Goal: Communication & Community: Share content

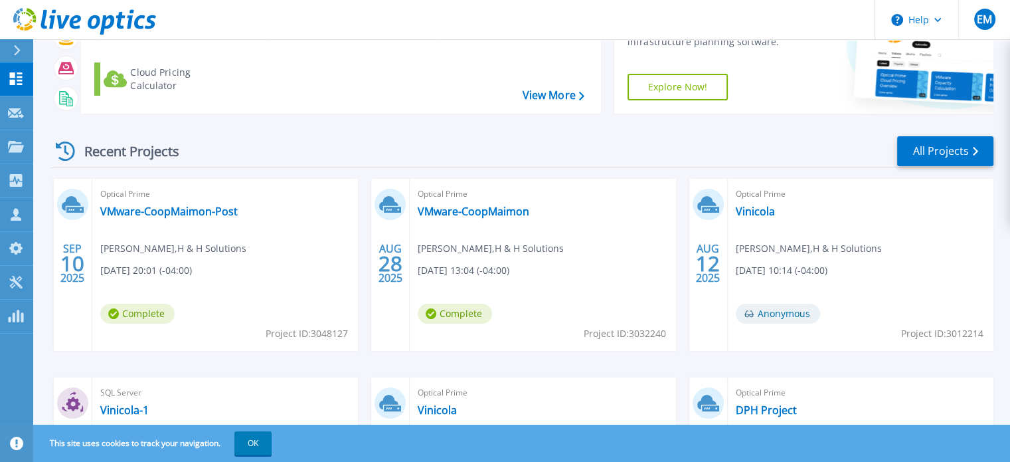
scroll to position [133, 0]
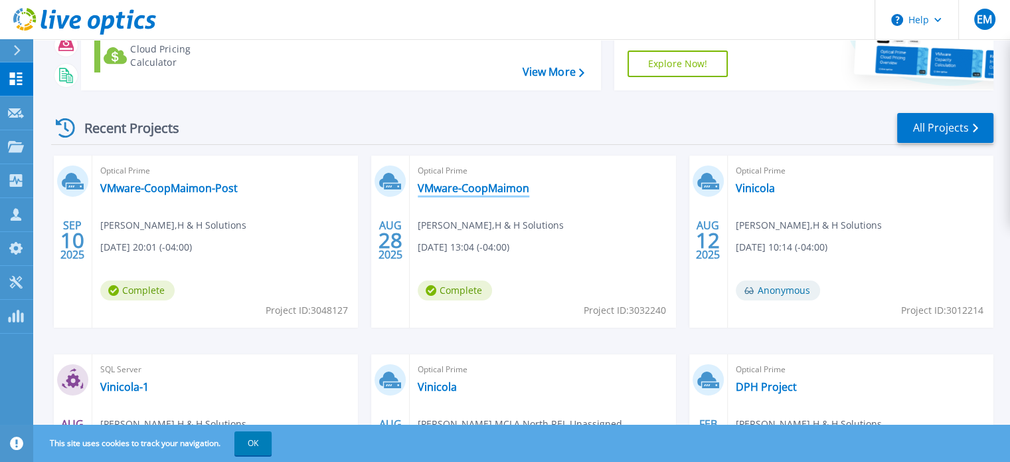
click at [460, 187] on link "VMware-CoopMaimon" at bounding box center [474, 187] width 112 height 13
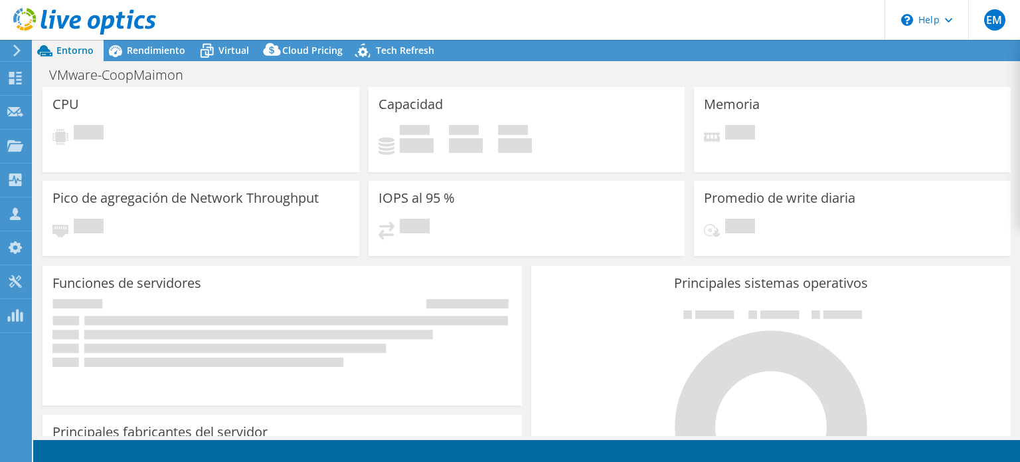
select select "USD"
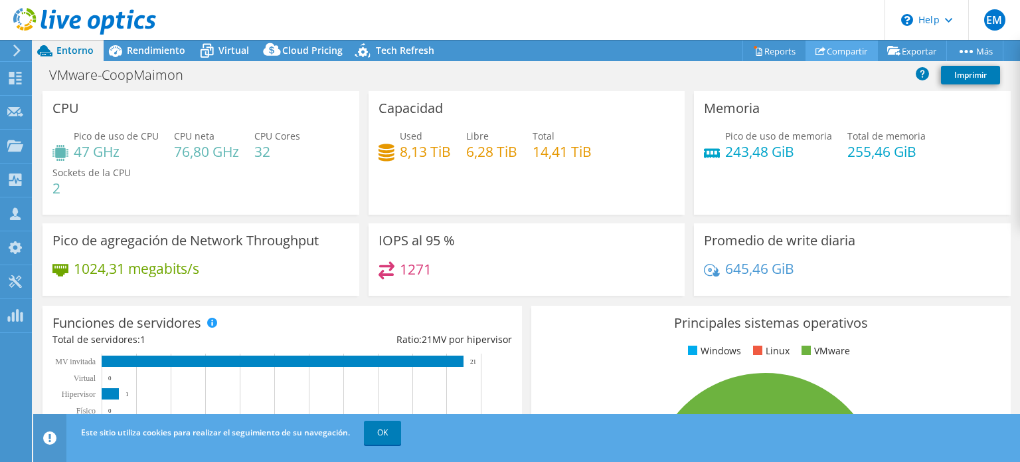
click at [834, 50] on link "Compartir" at bounding box center [842, 51] width 72 height 21
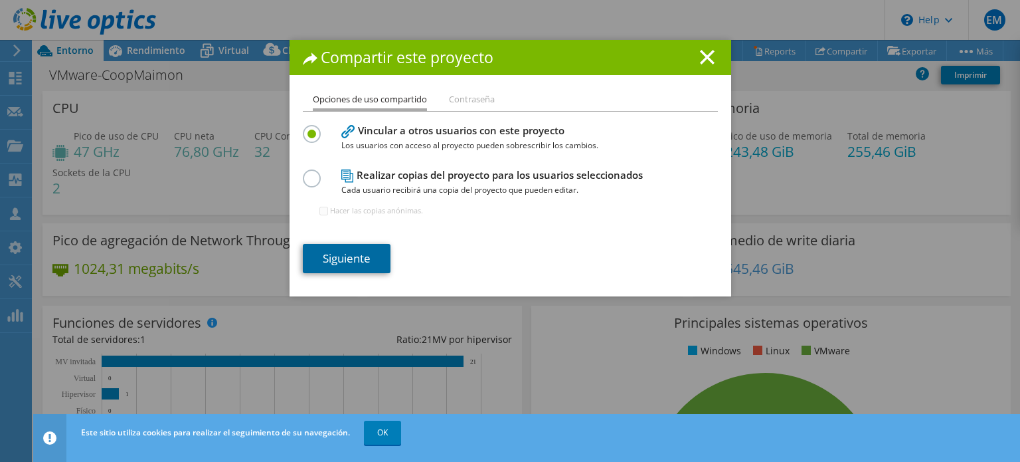
click at [353, 252] on link "Siguiente" at bounding box center [347, 258] width 88 height 29
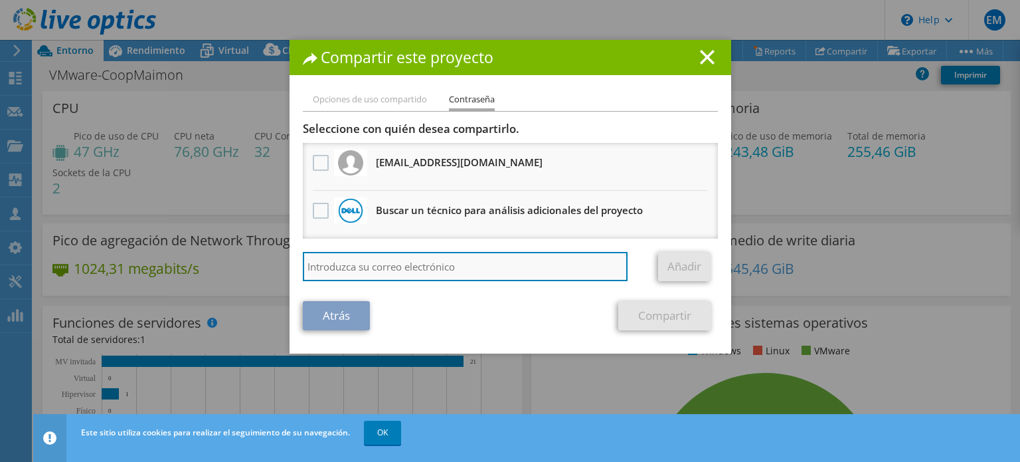
click at [350, 262] on input "search" at bounding box center [465, 266] width 325 height 29
click at [351, 276] on input "agu" at bounding box center [465, 266] width 325 height 29
type input "a"
paste input "[EMAIL_ADDRESS][DOMAIN_NAME]"
type input "[EMAIL_ADDRESS][DOMAIN_NAME]"
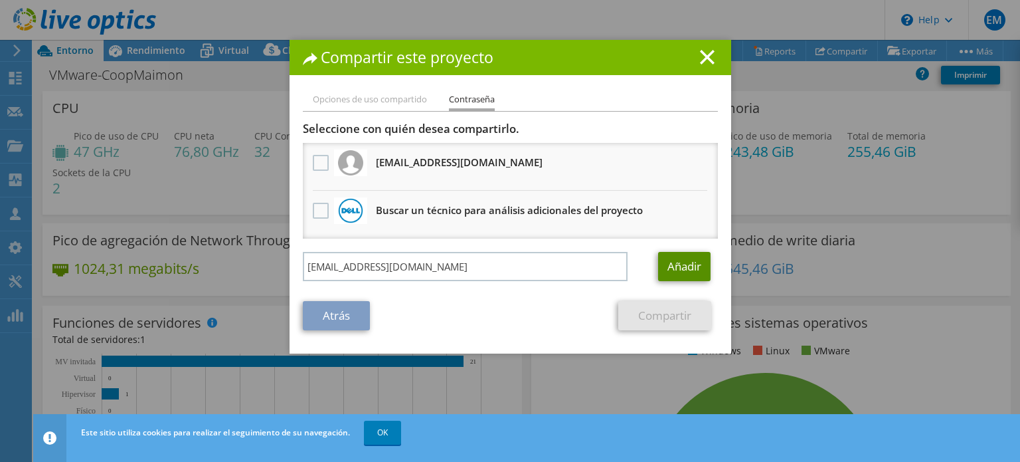
click at [664, 270] on link "Añadir" at bounding box center [684, 266] width 52 height 29
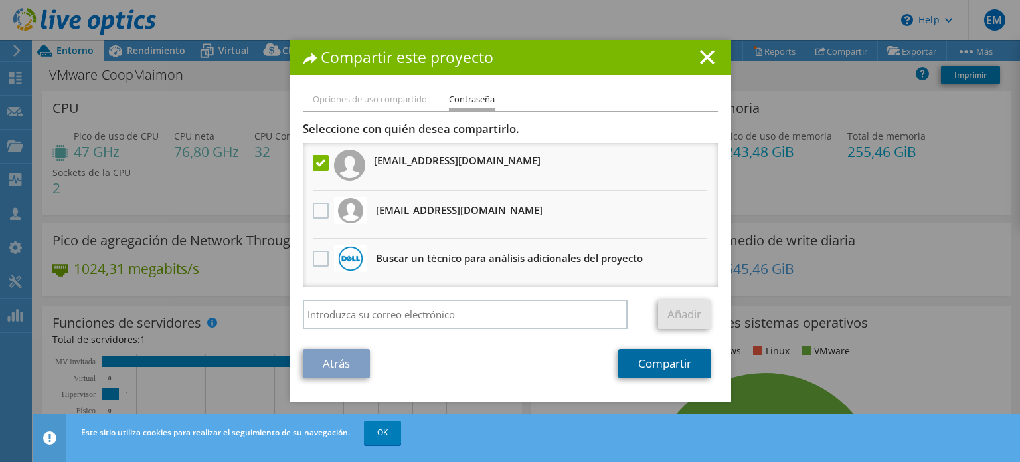
click at [646, 357] on link "Compartir" at bounding box center [664, 363] width 93 height 29
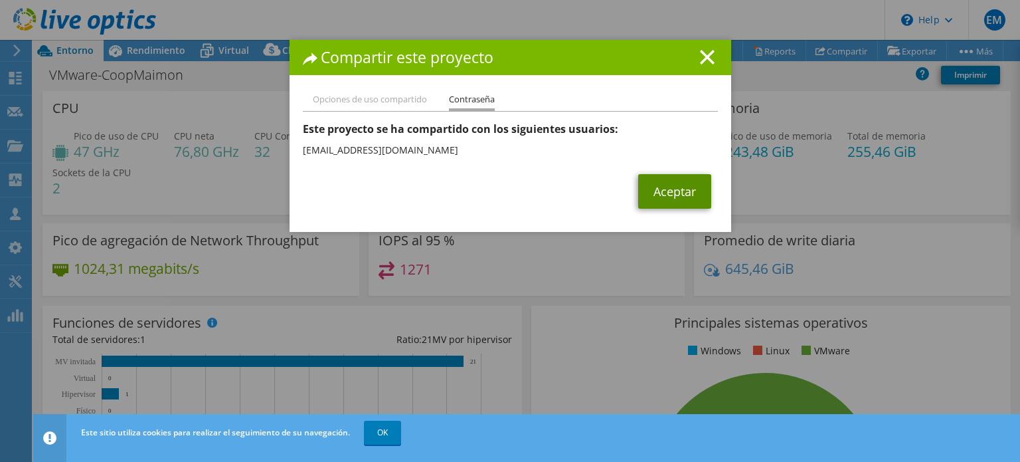
click at [647, 191] on link "Aceptar" at bounding box center [674, 191] width 73 height 35
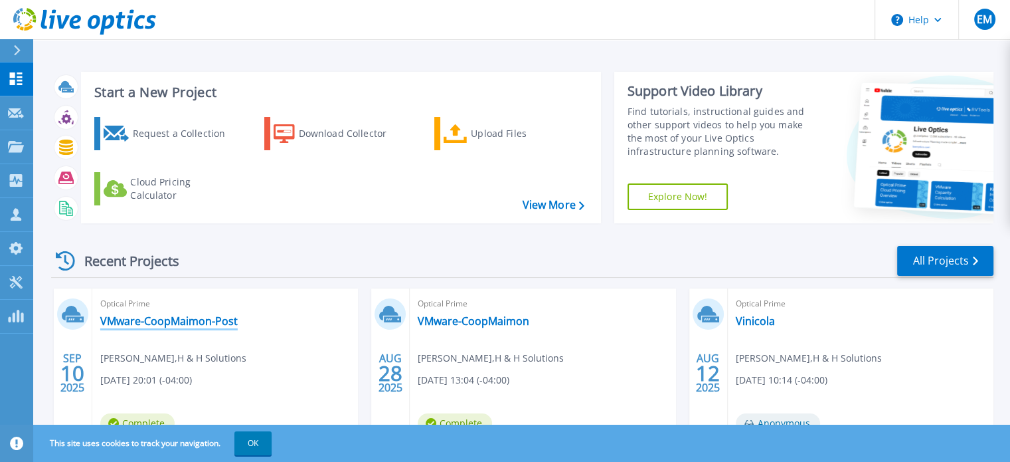
click at [196, 324] on link "VMware-CoopMaimon-Post" at bounding box center [168, 320] width 137 height 13
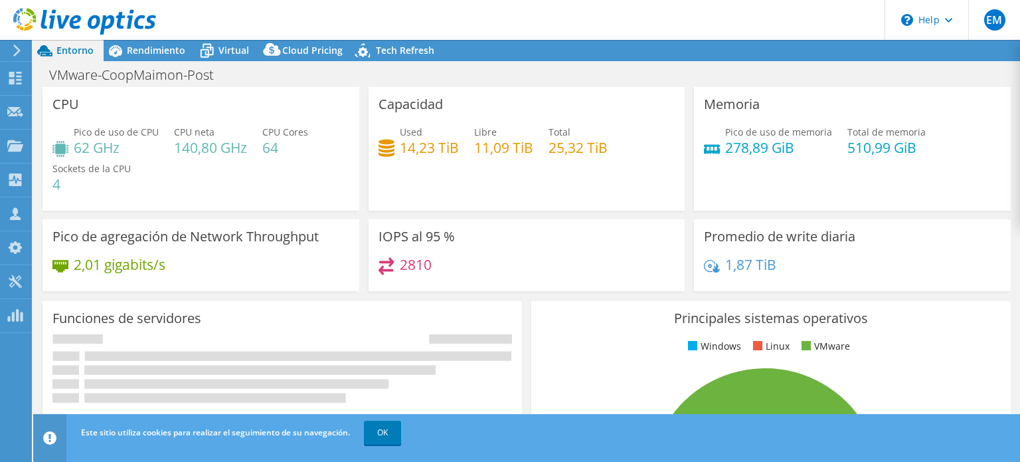
select select "USD"
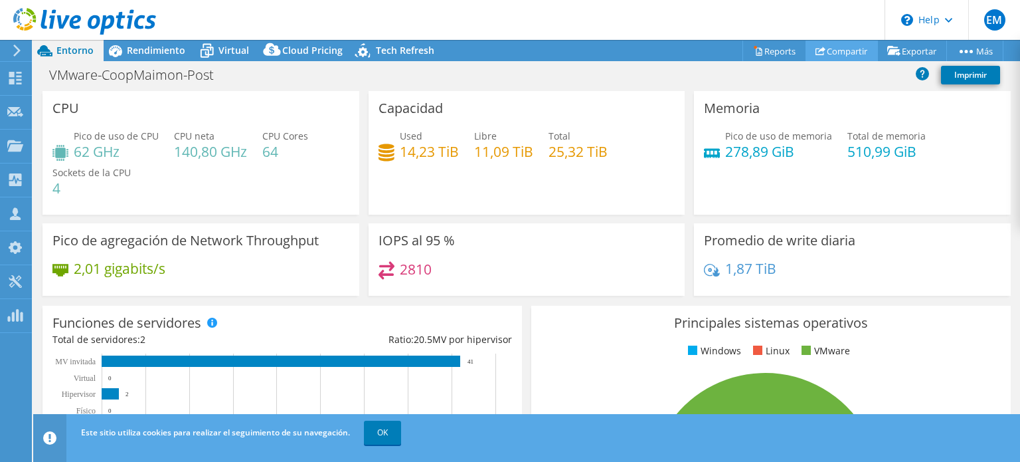
click at [844, 48] on link "Compartir" at bounding box center [842, 51] width 72 height 21
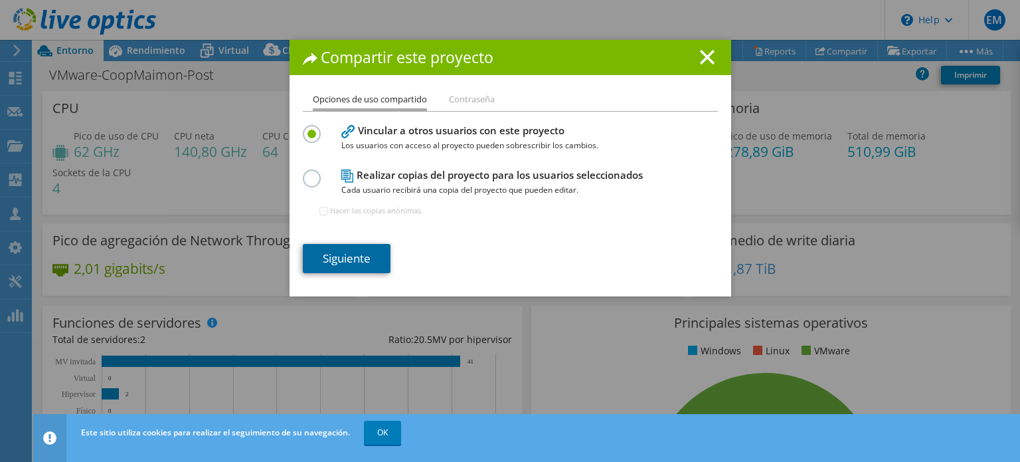
click at [351, 252] on link "Siguiente" at bounding box center [347, 258] width 88 height 29
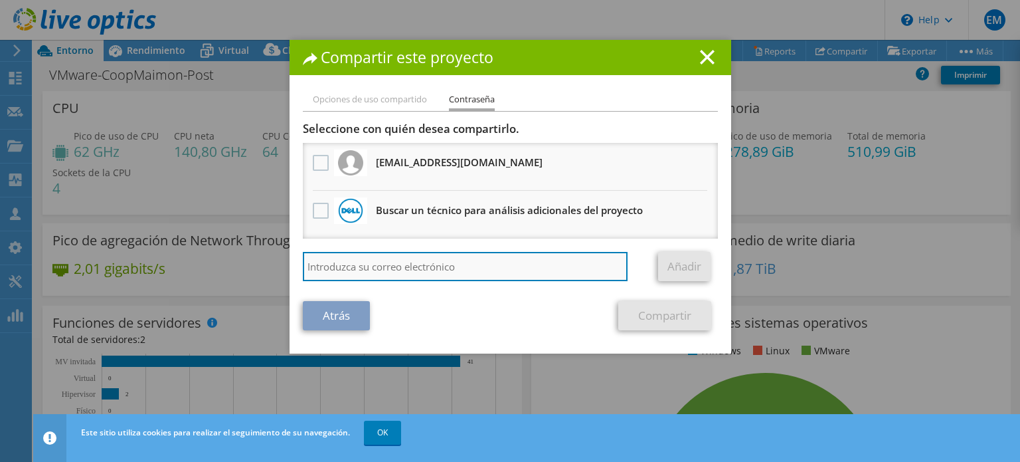
click at [347, 261] on input "search" at bounding box center [465, 266] width 325 height 29
paste input "[EMAIL_ADDRESS][DOMAIN_NAME]"
type input "[EMAIL_ADDRESS][DOMAIN_NAME]"
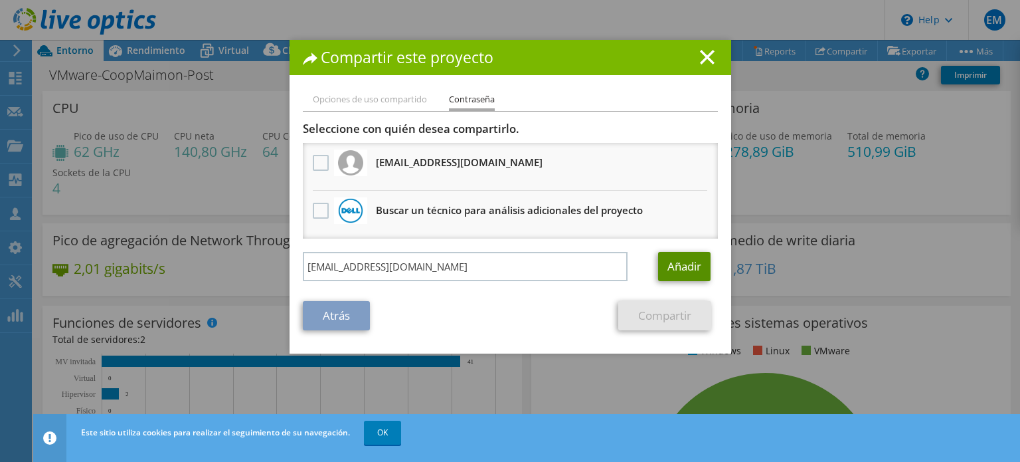
click at [658, 263] on link "Añadir" at bounding box center [684, 266] width 52 height 29
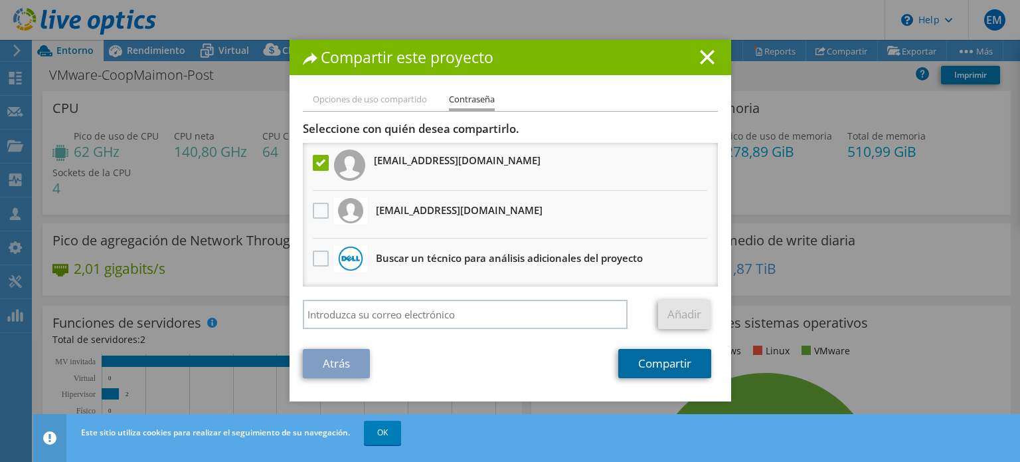
click at [655, 361] on link "Compartir" at bounding box center [664, 363] width 93 height 29
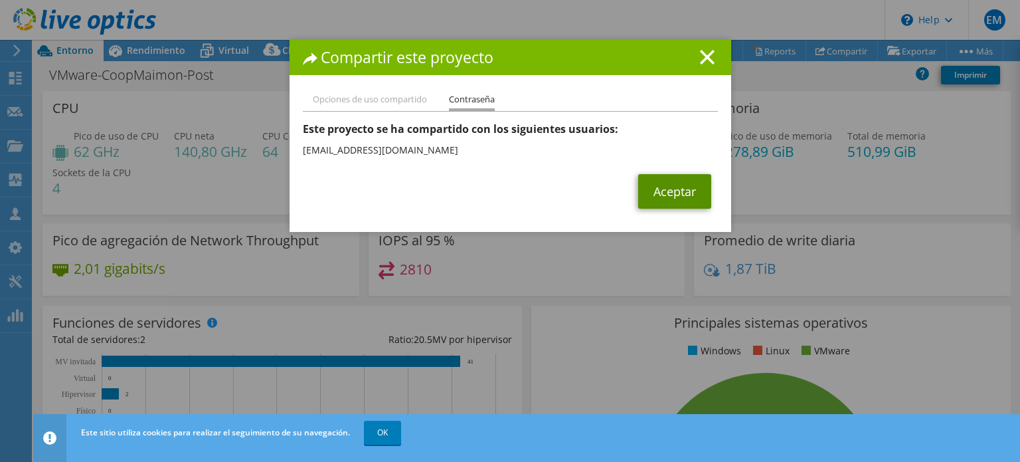
click at [667, 192] on link "Aceptar" at bounding box center [674, 191] width 73 height 35
